Goal: Navigation & Orientation: Find specific page/section

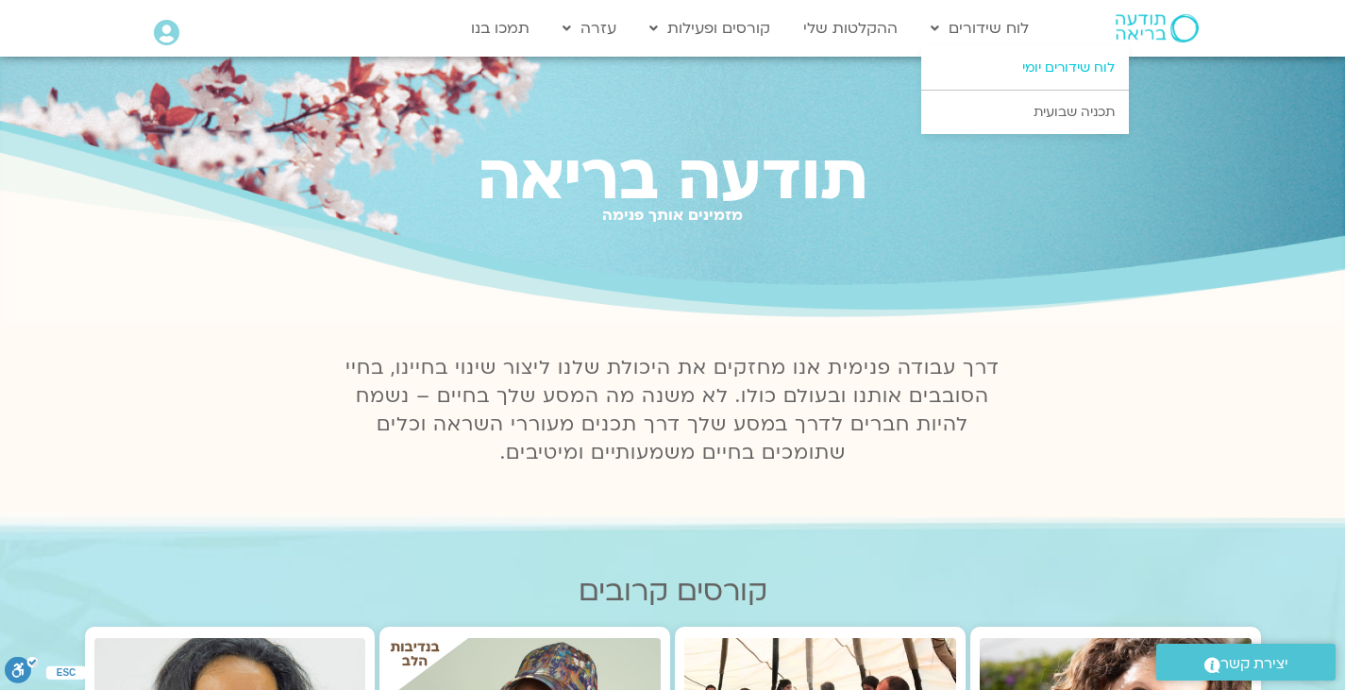
click at [1016, 75] on link "לוח שידורים יומי" at bounding box center [1025, 67] width 208 height 43
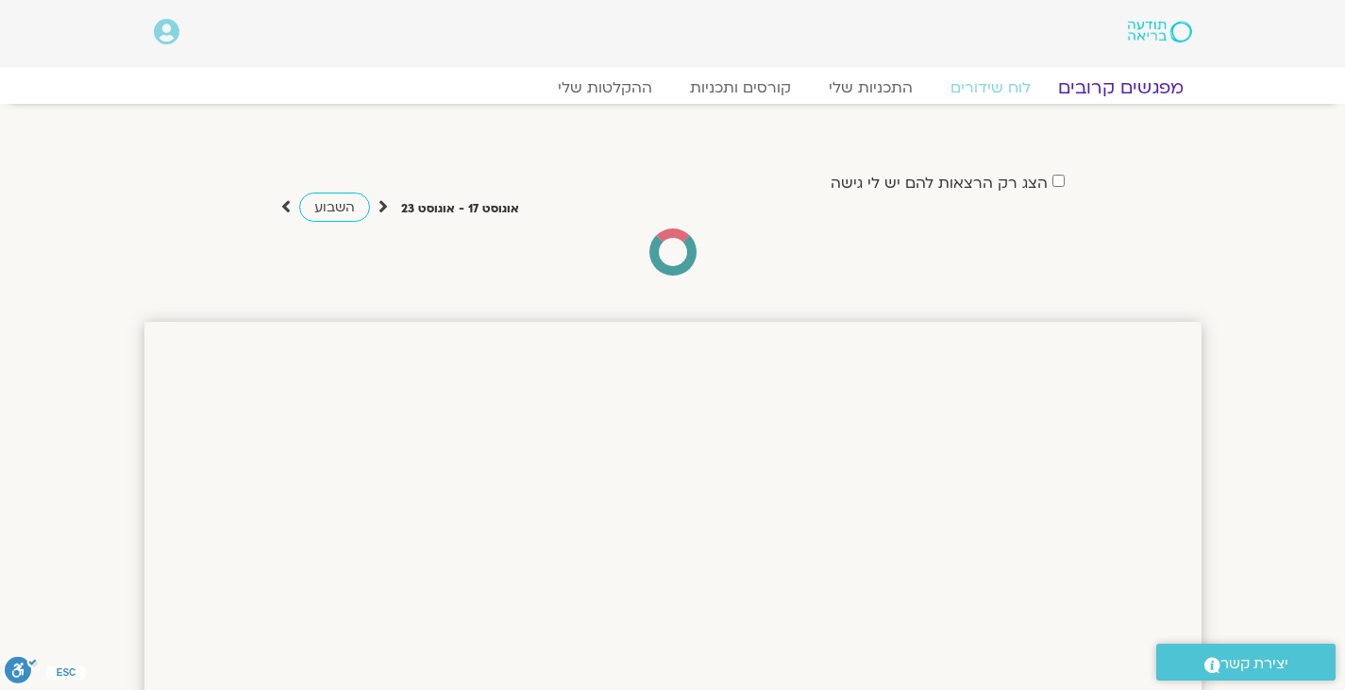
click at [1089, 88] on link "מפגשים קרובים" at bounding box center [1119, 87] width 171 height 23
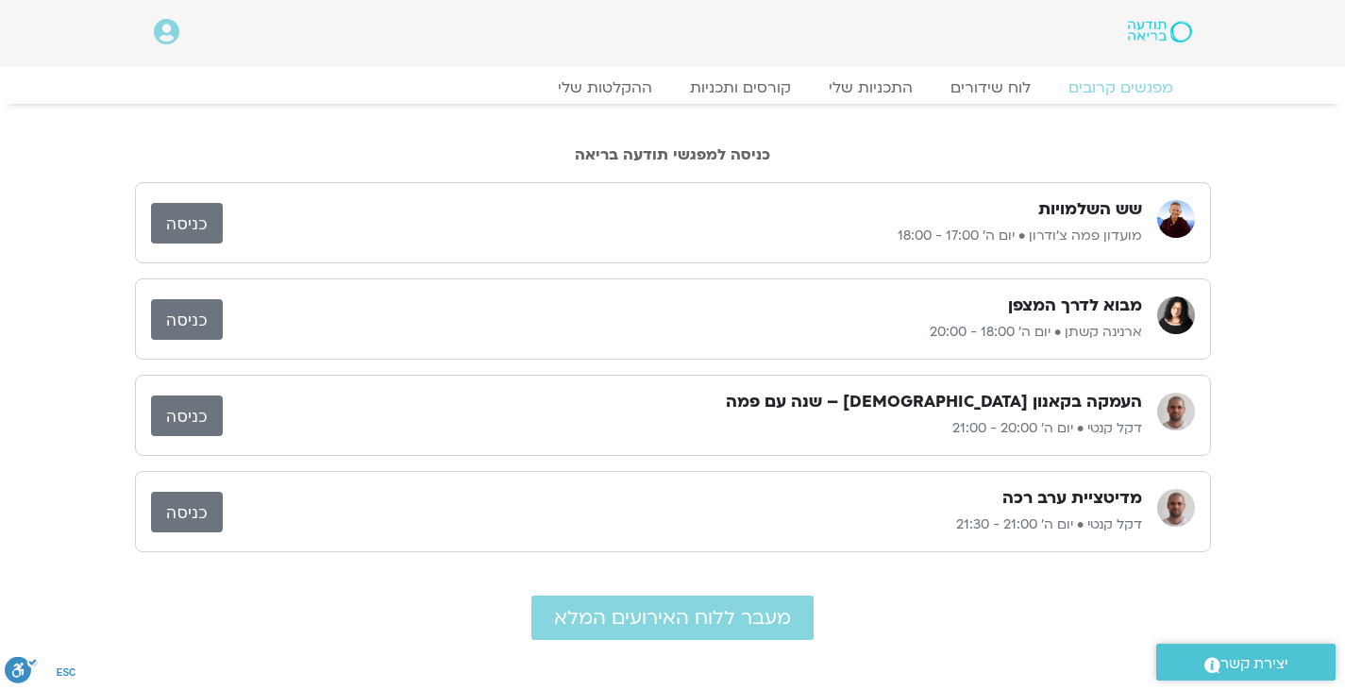
click at [194, 314] on link "כניסה" at bounding box center [187, 319] width 72 height 41
